Goal: Navigation & Orientation: Find specific page/section

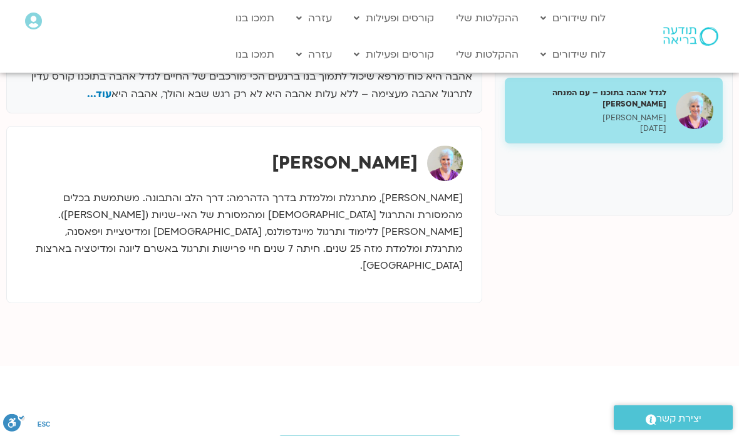
scroll to position [406, 0]
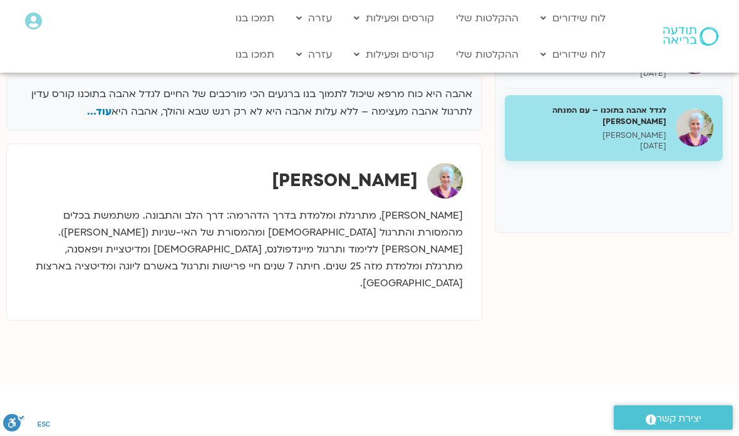
click at [658, 75] on link "לוח שידורים יומי" at bounding box center [603, 80] width 138 height 29
click at [626, 80] on link "לוח שידורים יומי" at bounding box center [603, 80] width 138 height 29
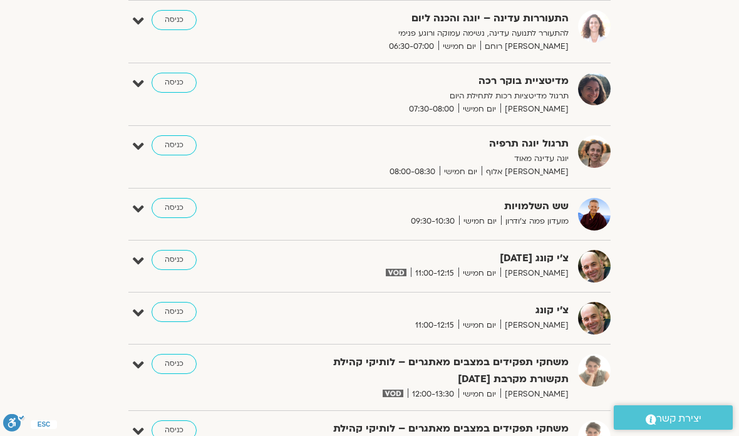
scroll to position [213, 0]
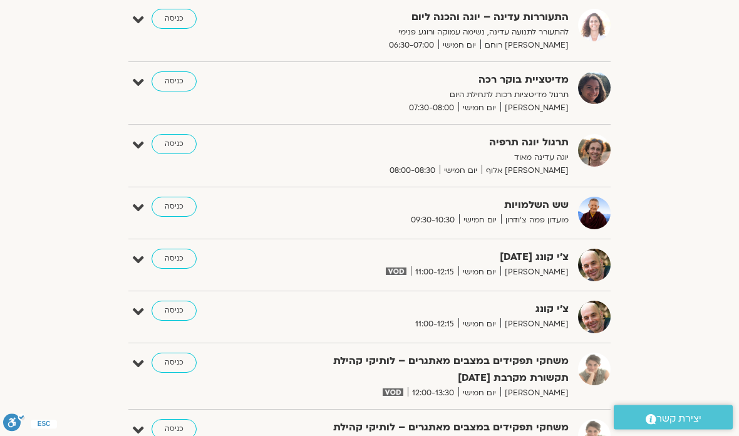
click at [183, 267] on link "כניסה" at bounding box center [174, 259] width 45 height 20
click at [177, 249] on link "כניסה" at bounding box center [174, 259] width 45 height 20
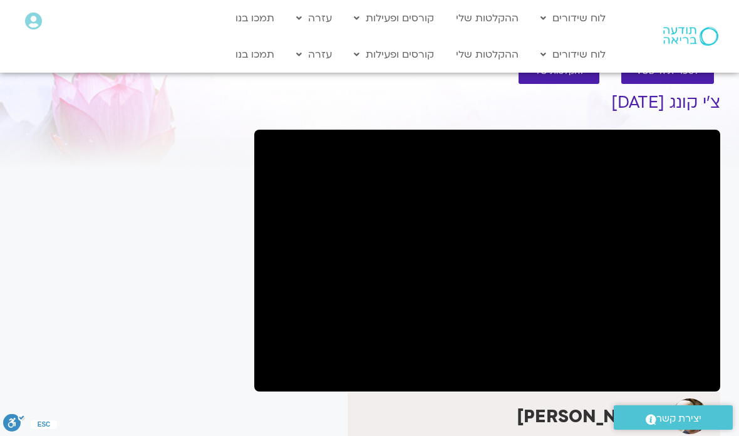
click at [657, 80] on link "לוח שידורים יומי" at bounding box center [603, 80] width 138 height 29
